Goal: Task Accomplishment & Management: Complete application form

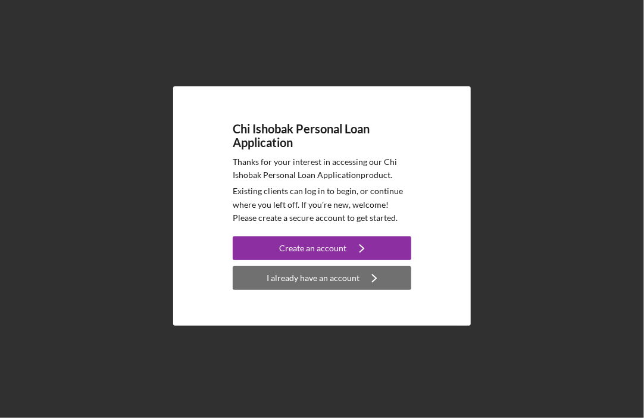
click at [342, 282] on div "I already have an account" at bounding box center [313, 278] width 93 height 24
